Goal: Task Accomplishment & Management: Manage account settings

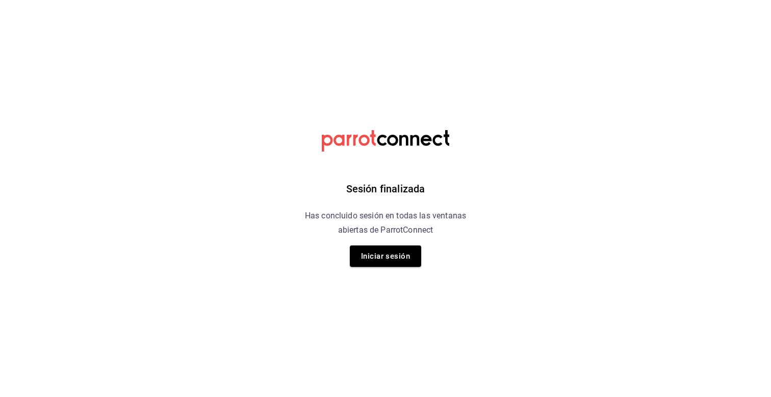
click at [402, 268] on div "Sesión finalizada Has concluido sesión en todas las ventanas abiertas de Parrot…" at bounding box center [385, 198] width 257 height 397
click at [401, 255] on button "Iniciar sesión" at bounding box center [385, 255] width 71 height 21
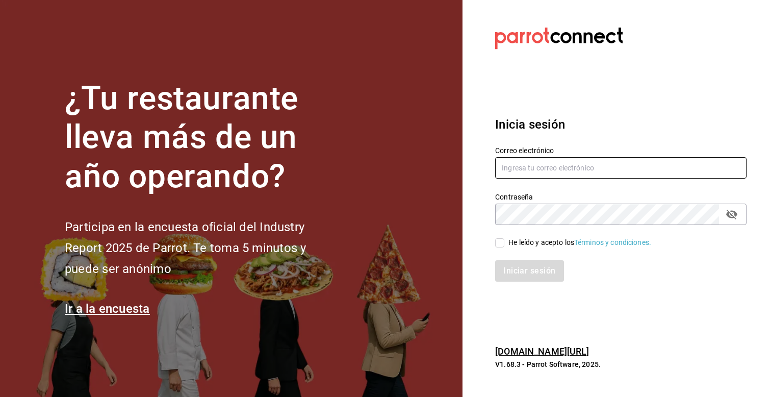
click at [598, 160] on input "text" at bounding box center [620, 167] width 251 height 21
type input "carlos.gereda@aspirerecruitment.com.mx"
click at [499, 240] on input "He leído y acepto los Términos y condiciones." at bounding box center [499, 242] width 9 height 9
checkbox input "true"
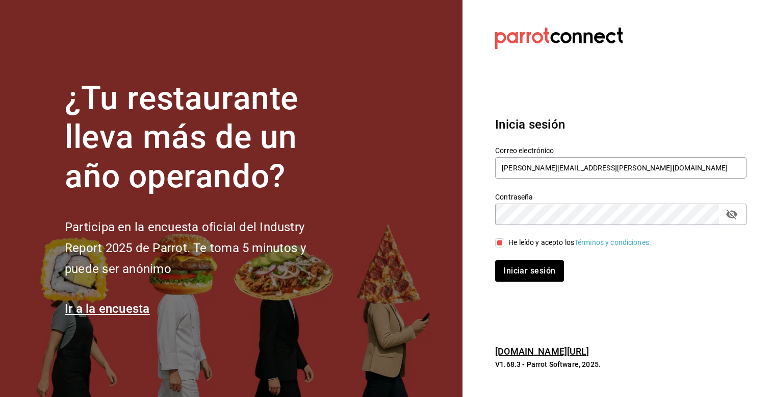
click at [504, 258] on div "Iniciar sesión" at bounding box center [615, 265] width 264 height 34
click at [504, 269] on button "Iniciar sesión" at bounding box center [529, 270] width 69 height 21
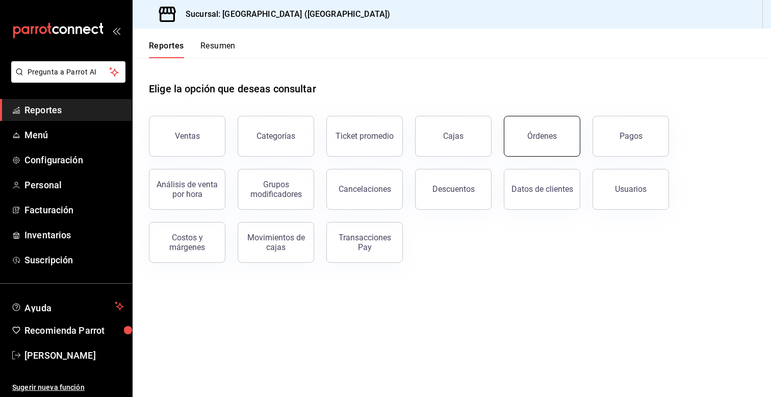
click at [522, 144] on button "Órdenes" at bounding box center [542, 136] width 76 height 41
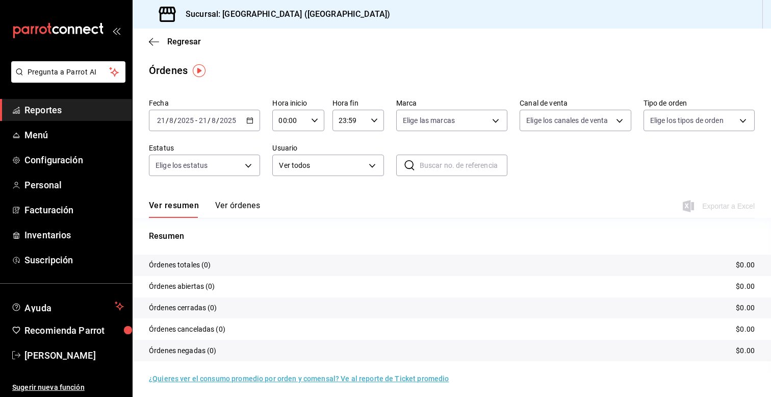
click at [256, 123] on div "[DATE] [DATE] - [DATE] [DATE]" at bounding box center [204, 120] width 111 height 21
click at [84, 105] on span "Reportes" at bounding box center [73, 110] width 99 height 14
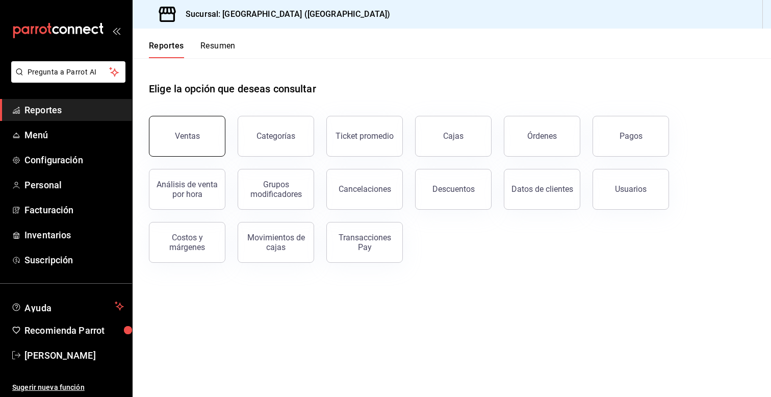
click at [160, 153] on button "Ventas" at bounding box center [187, 136] width 76 height 41
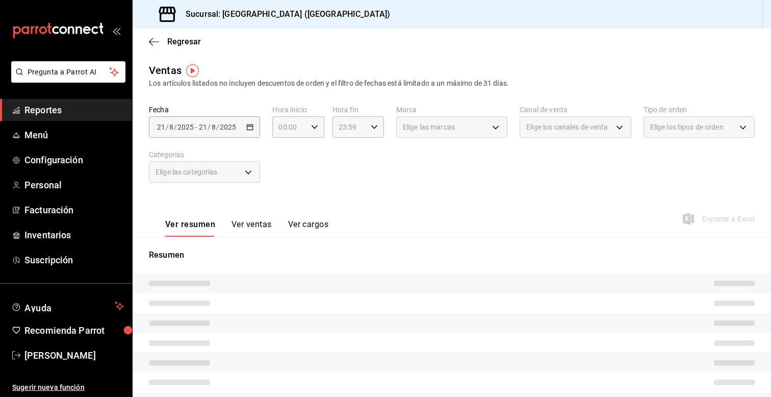
click at [252, 134] on div "[DATE] [DATE] - [DATE] [DATE]" at bounding box center [204, 126] width 111 height 21
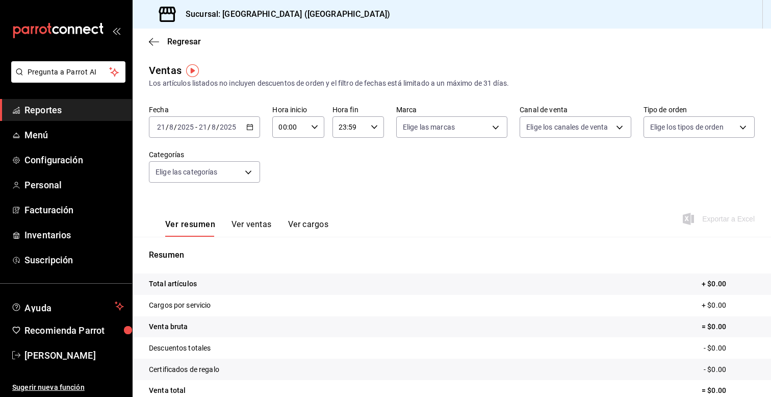
click at [250, 126] on icon "button" at bounding box center [249, 126] width 7 height 7
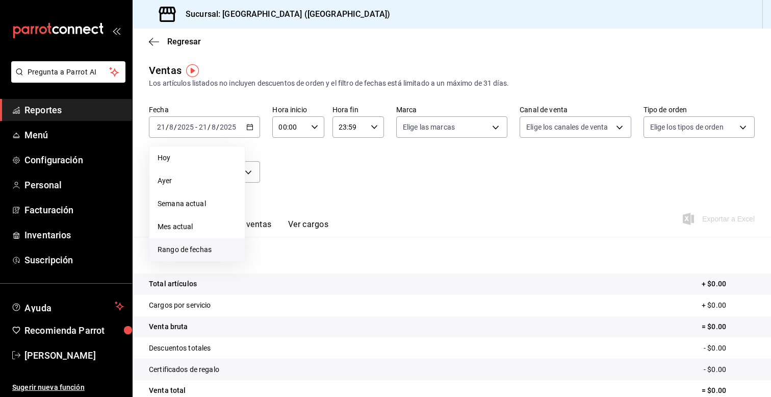
click at [189, 242] on li "Rango de fechas" at bounding box center [196, 249] width 95 height 23
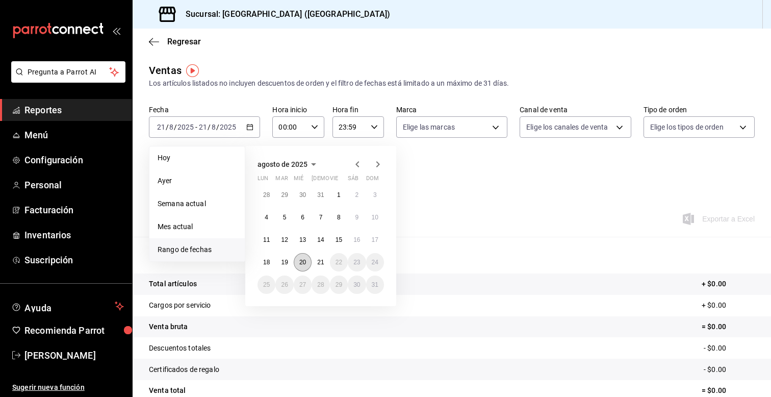
click at [299, 263] on button "20" at bounding box center [303, 262] width 18 height 18
click at [321, 239] on abbr "14" at bounding box center [320, 239] width 7 height 7
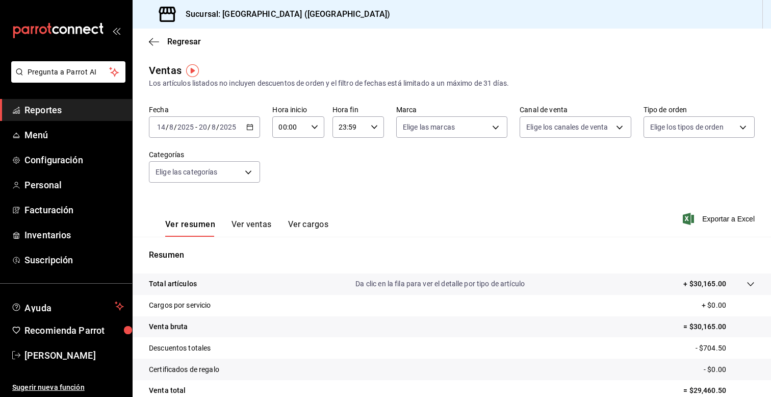
click at [251, 129] on \(Stroke\) "button" at bounding box center [250, 127] width 6 height 6
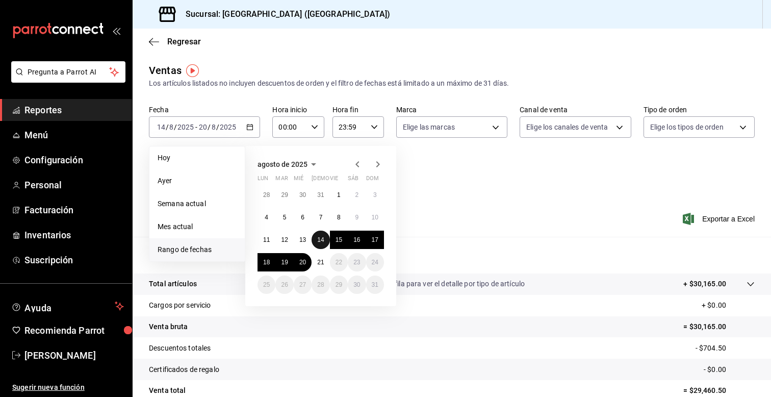
click at [320, 239] on abbr "14" at bounding box center [320, 239] width 7 height 7
click at [305, 258] on abbr "20" at bounding box center [302, 261] width 7 height 7
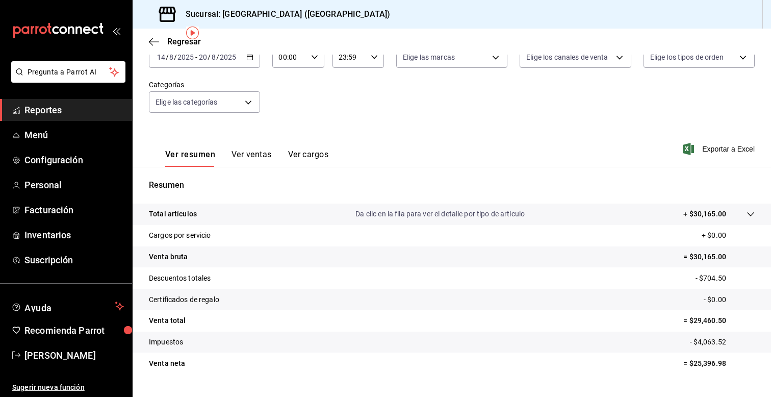
scroll to position [92, 0]
